Goal: Entertainment & Leisure: Consume media (video, audio)

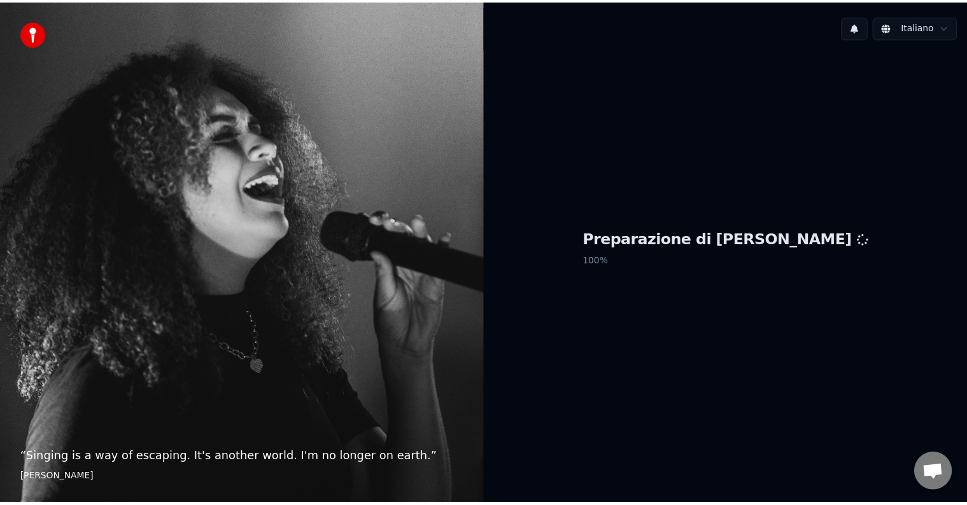
scroll to position [40, 0]
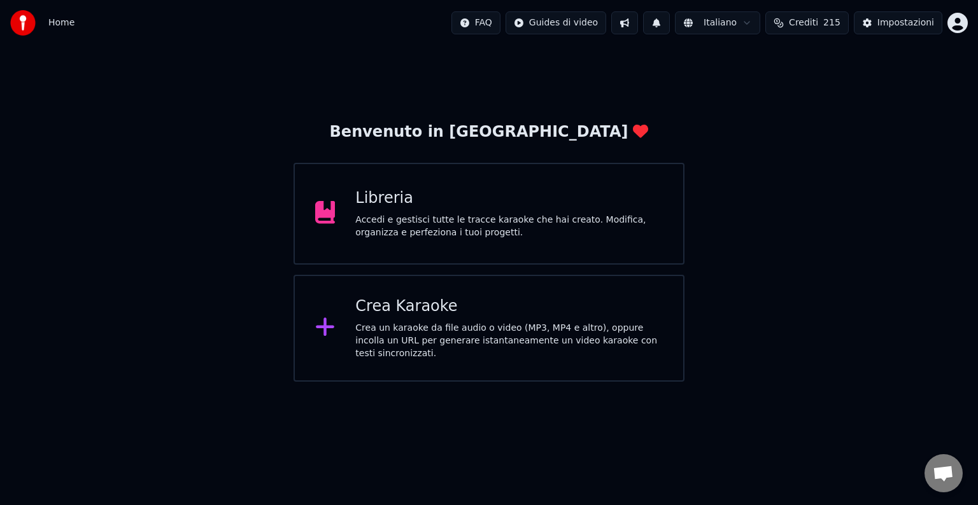
click at [497, 209] on div "Libreria Accedi e gestisci tutte le tracce karaoke che hai creato. Modifica, or…" at bounding box center [508, 213] width 307 height 51
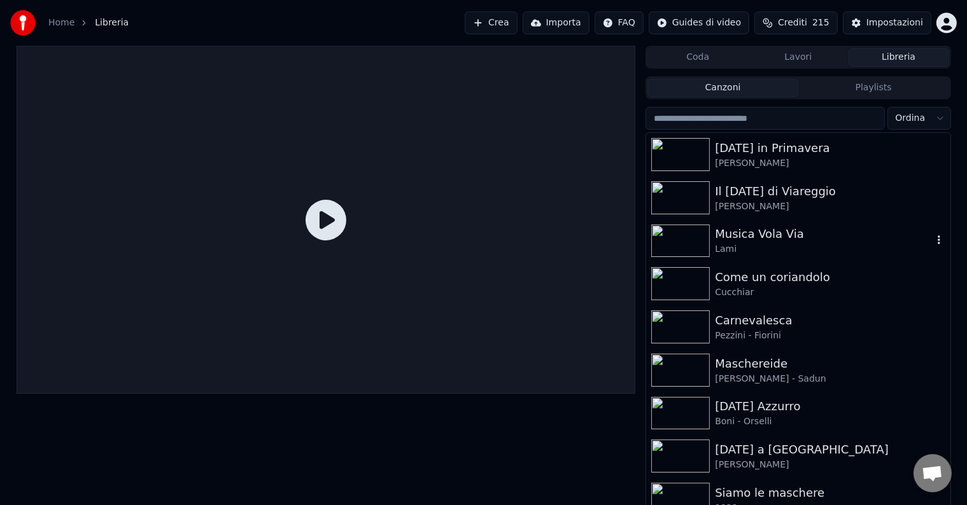
scroll to position [97, 0]
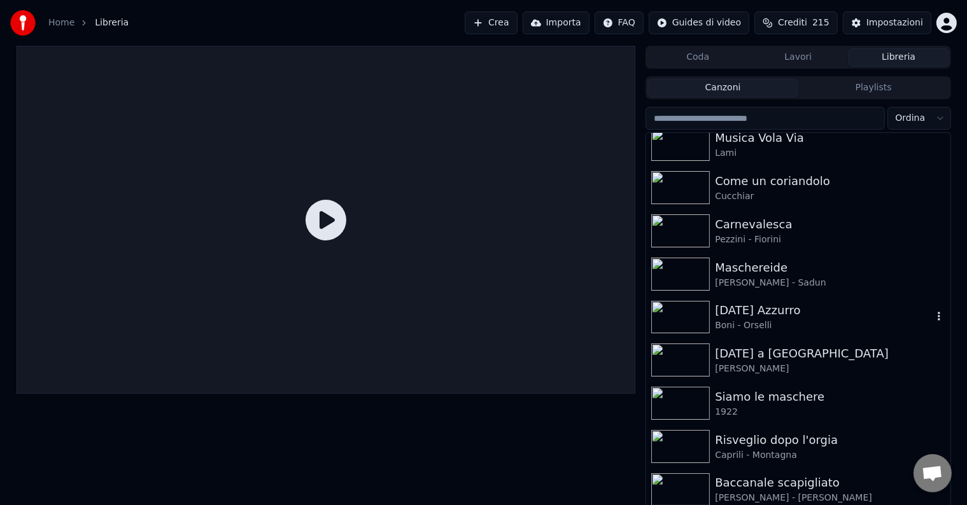
click at [724, 329] on div "Boni - Orselli" at bounding box center [823, 326] width 217 height 13
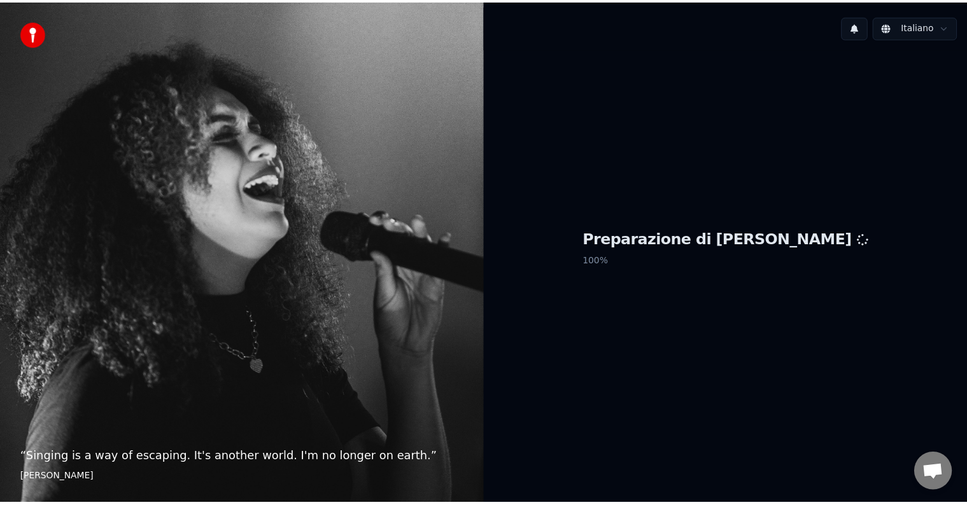
scroll to position [40, 0]
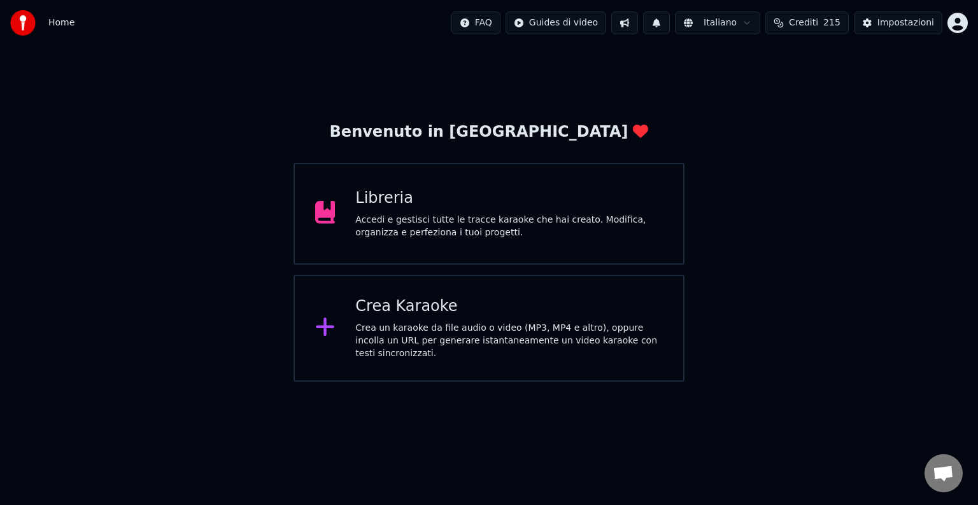
click at [500, 206] on div "Libreria" at bounding box center [508, 198] width 307 height 20
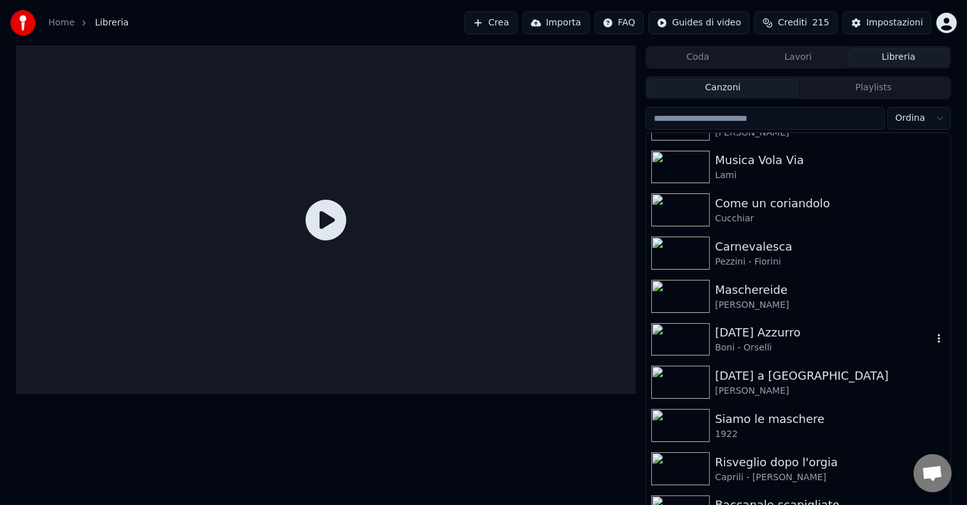
scroll to position [97, 0]
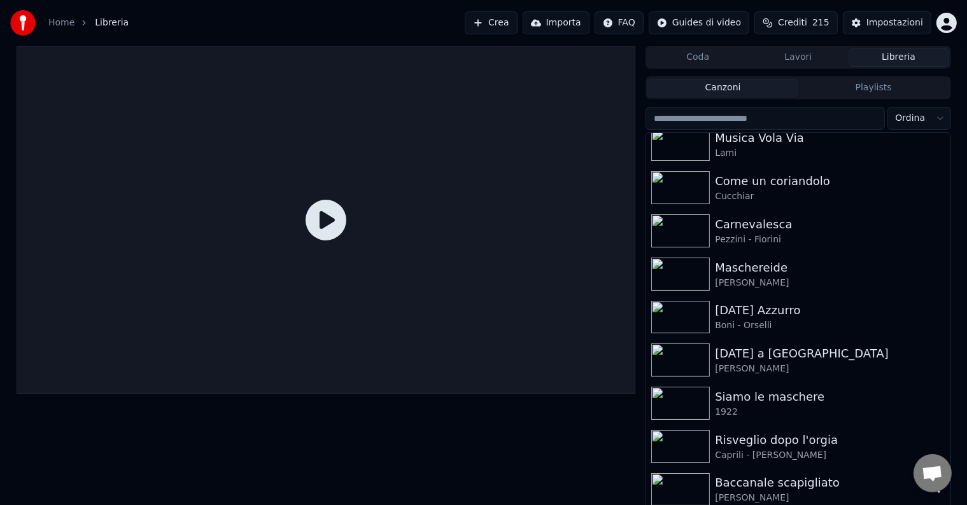
click at [734, 477] on div "Baccanale scapigliato" at bounding box center [823, 483] width 217 height 18
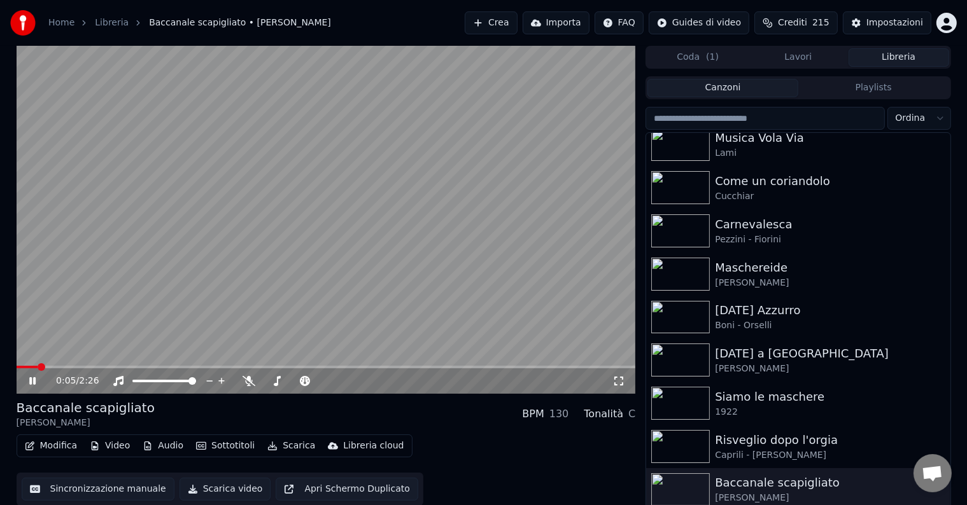
click at [36, 382] on icon at bounding box center [42, 381] width 30 height 10
click at [418, 431] on div "Baccanale scapigliato [PERSON_NAME] BPM 130 Tonalità C Modifica Video Audio Sot…" at bounding box center [326, 452] width 619 height 107
click at [491, 450] on div "Modifica Video Audio Sottotitoli Scarica Libreria cloud Sincronizzazione manual…" at bounding box center [326, 470] width 619 height 71
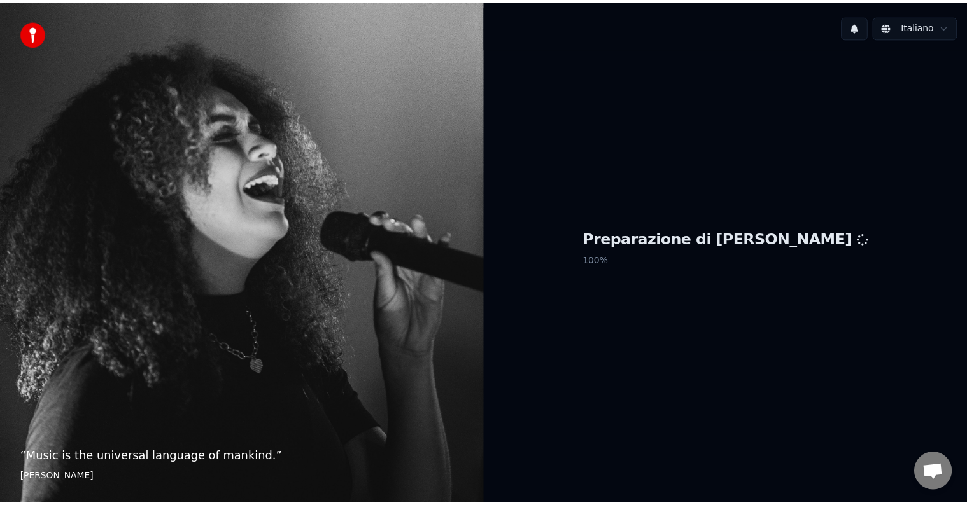
scroll to position [40, 0]
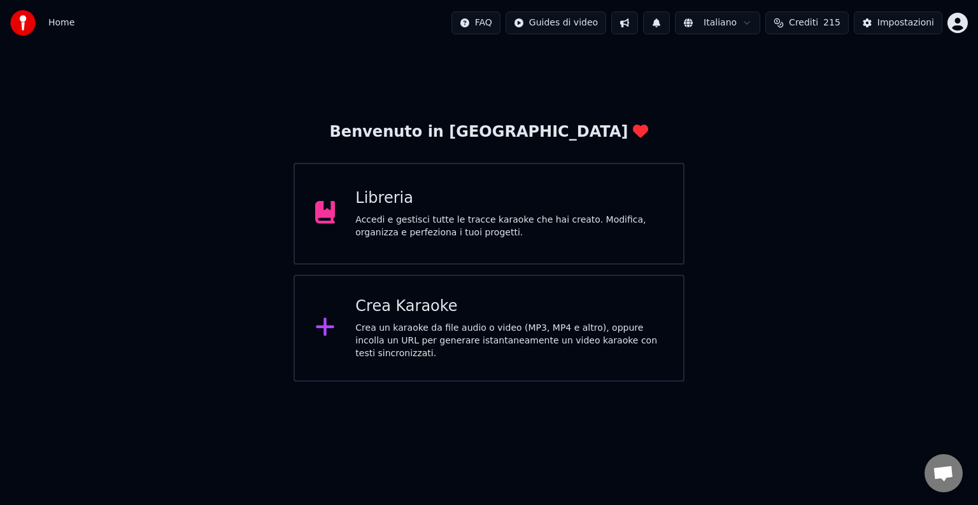
click at [456, 227] on div "Accedi e gestisci tutte le tracce karaoke che hai creato. Modifica, organizza e…" at bounding box center [508, 226] width 307 height 25
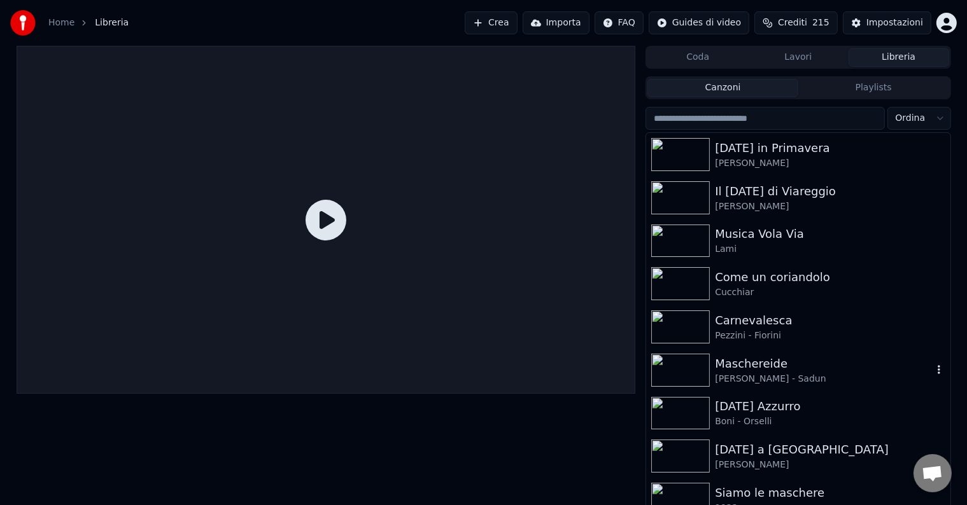
scroll to position [97, 0]
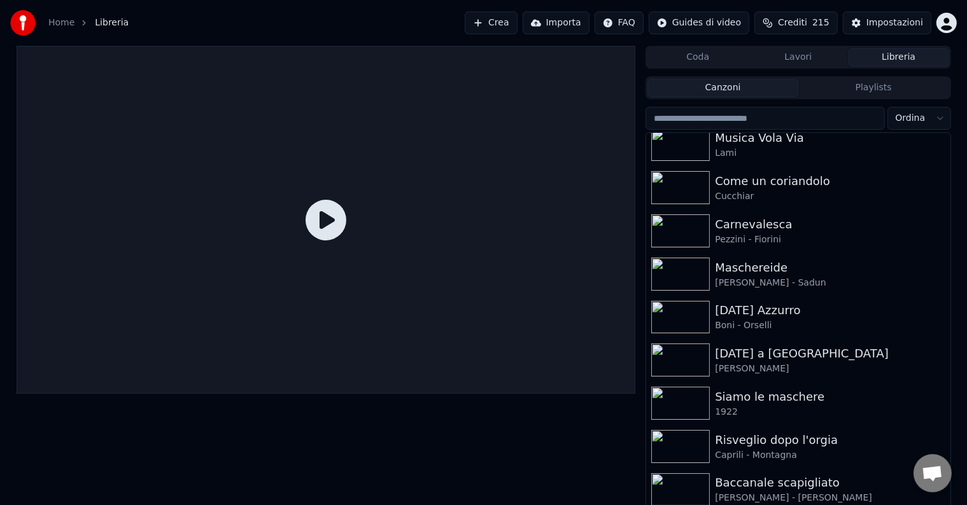
click at [498, 449] on div at bounding box center [326, 279] width 619 height 466
click at [570, 436] on div at bounding box center [326, 279] width 619 height 466
